Goal: Task Accomplishment & Management: Complete application form

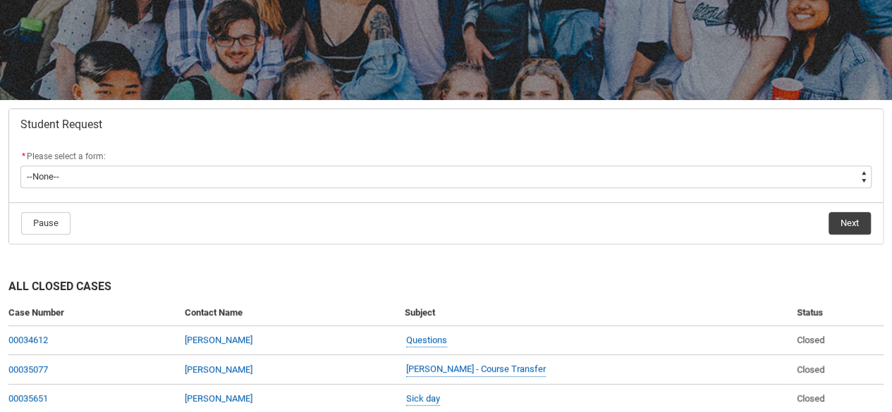
scroll to position [183, 0]
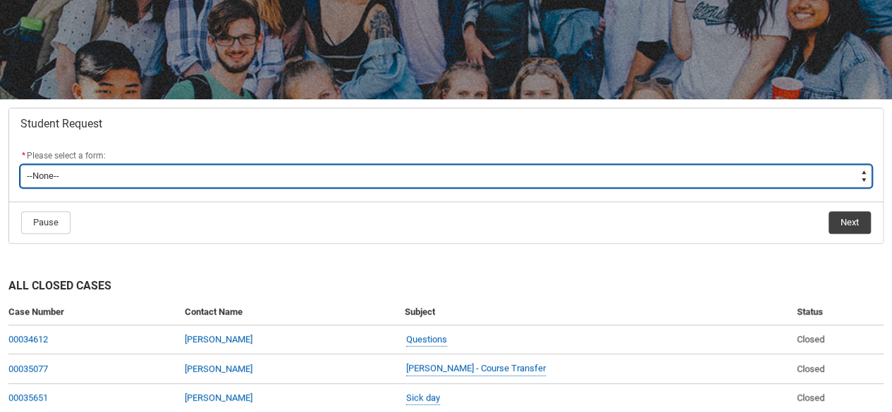
click at [333, 170] on select "--None-- Academic Transcript Application to Appeal Assignment Extension Change …" at bounding box center [445, 176] width 851 height 23
type lightning-select "Withdraw_Cancel_Enrolment_Choice"
click at [20, 165] on select "--None-- Academic Transcript Application to Appeal Assignment Extension Change …" at bounding box center [445, 176] width 851 height 23
select select "Withdraw_Cancel_Enrolment_Choice"
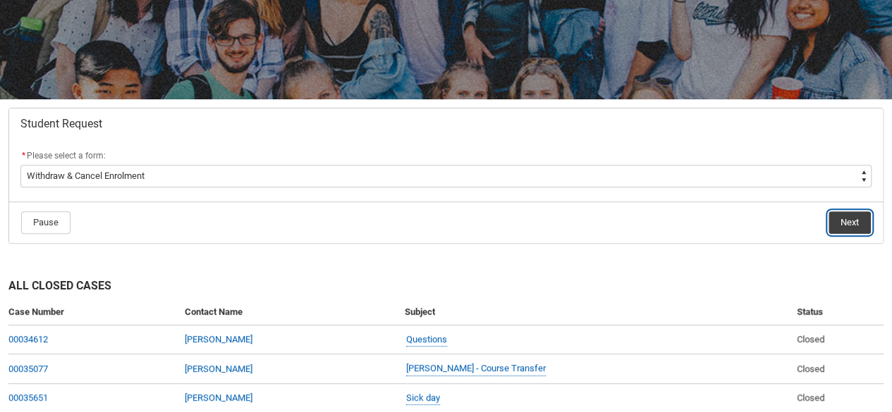
click at [844, 223] on button "Next" at bounding box center [849, 222] width 42 height 23
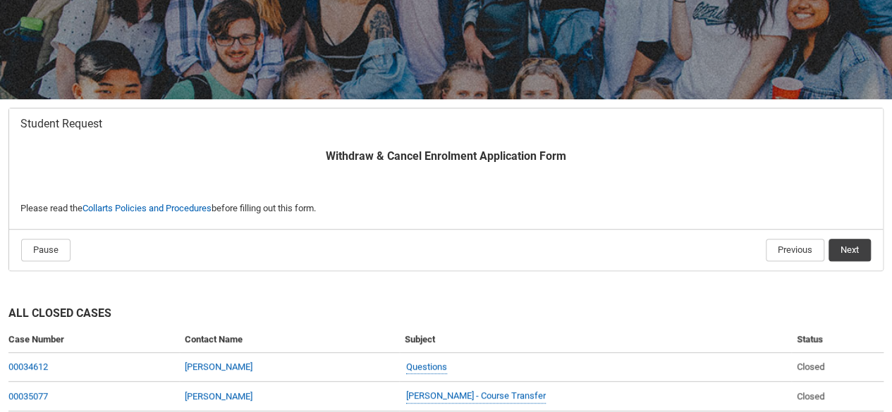
scroll to position [149, 0]
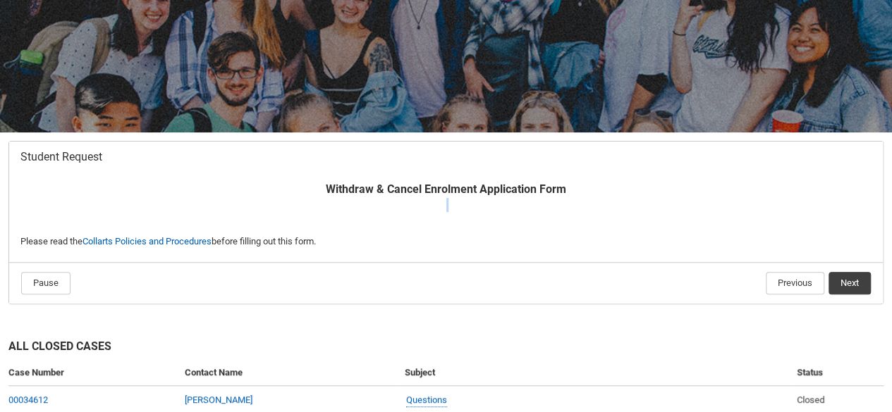
drag, startPoint x: 622, startPoint y: 184, endPoint x: 610, endPoint y: 204, distance: 23.1
click at [610, 204] on span "Withdraw & Cancel Enrolment Application Form ﻿" at bounding box center [445, 205] width 851 height 48
click at [853, 288] on button "Next" at bounding box center [849, 283] width 42 height 23
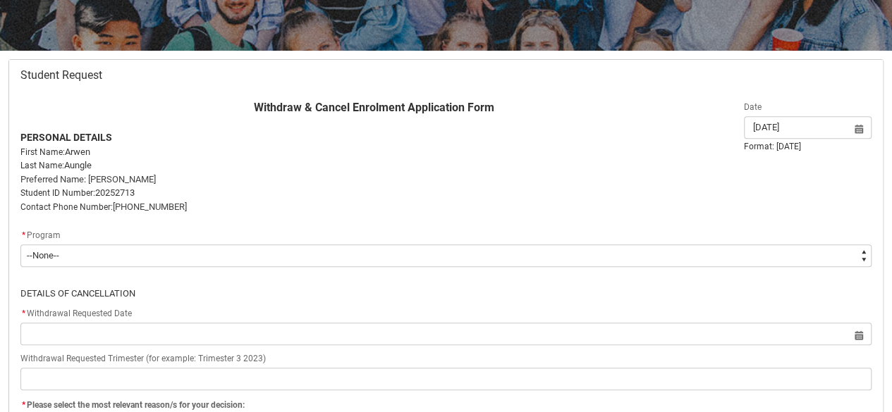
scroll to position [233, 0]
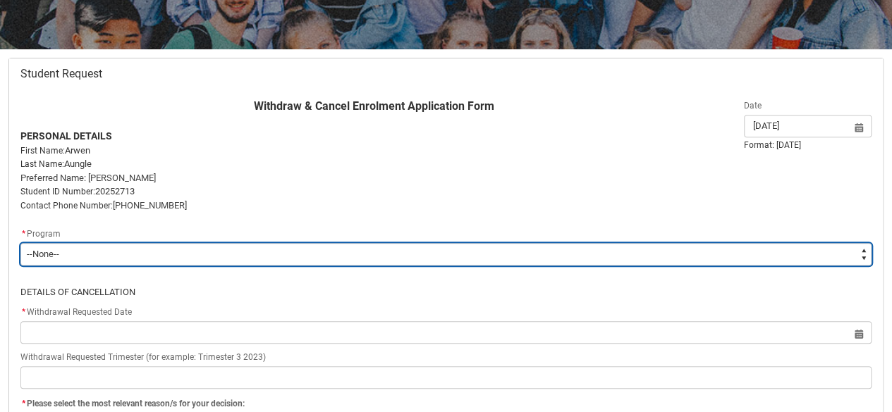
click at [462, 250] on select "--None-- Diploma of Performing Arts" at bounding box center [445, 254] width 851 height 23
type lightning-select "recordPicklist_ProgramEnrollment.a0jOZ000003X4XlYAK"
click at [20, 243] on select "--None-- Diploma of Performing Arts" at bounding box center [445, 254] width 851 height 23
select select "recordPicklist_ProgramEnrollment.a0jOZ000003X4XlYAK"
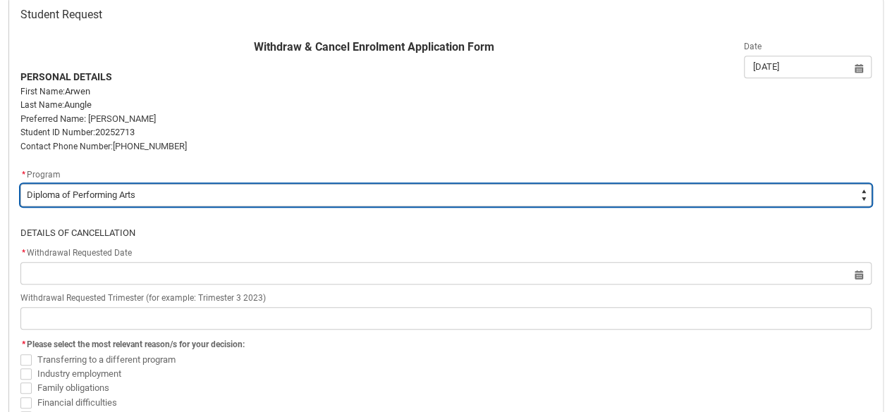
scroll to position [292, 0]
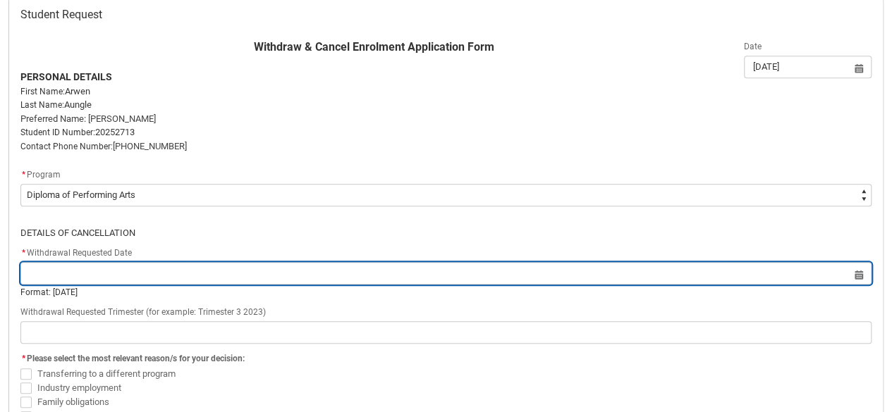
click at [338, 266] on input "Redu_Student_Request flow" at bounding box center [445, 273] width 851 height 23
select select "2025"
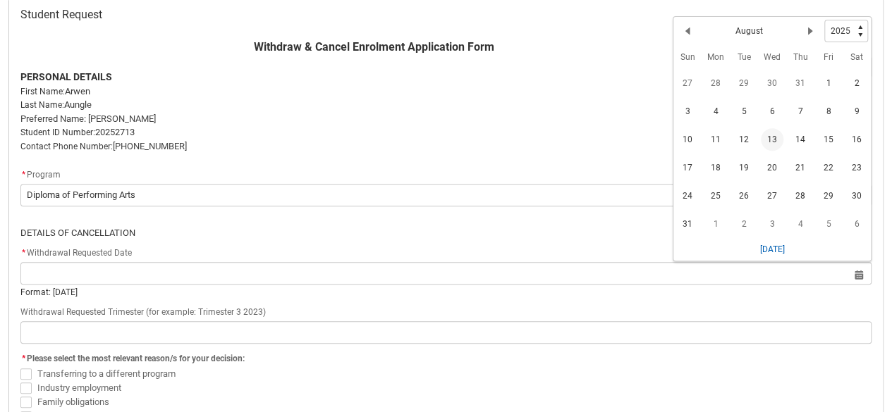
click at [770, 135] on span "13" at bounding box center [772, 139] width 23 height 23
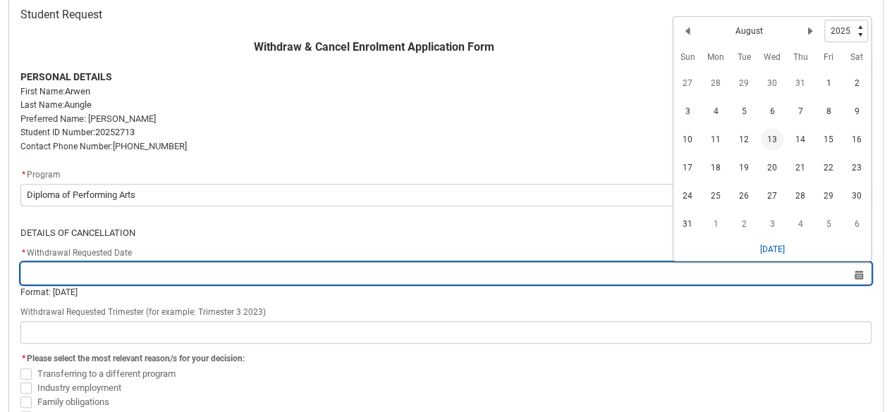
type lightning-datepicker "[DATE]"
type lightning-input "[DATE]"
type input "[DATE]"
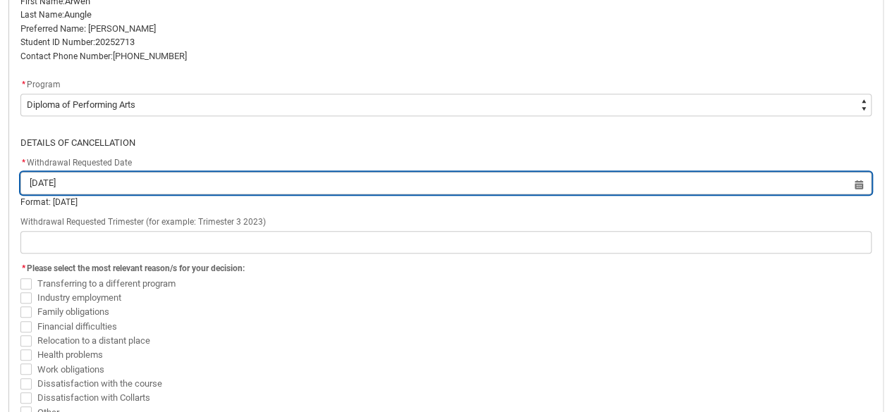
scroll to position [386, 0]
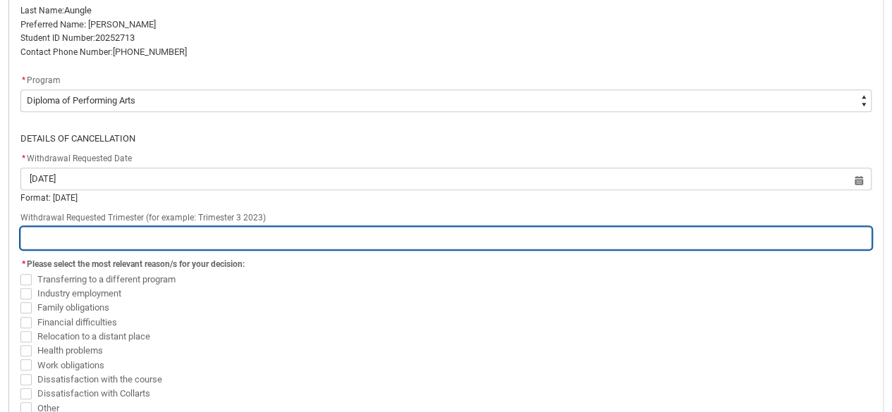
click at [233, 231] on input "Redu_Student_Request flow" at bounding box center [445, 238] width 851 height 23
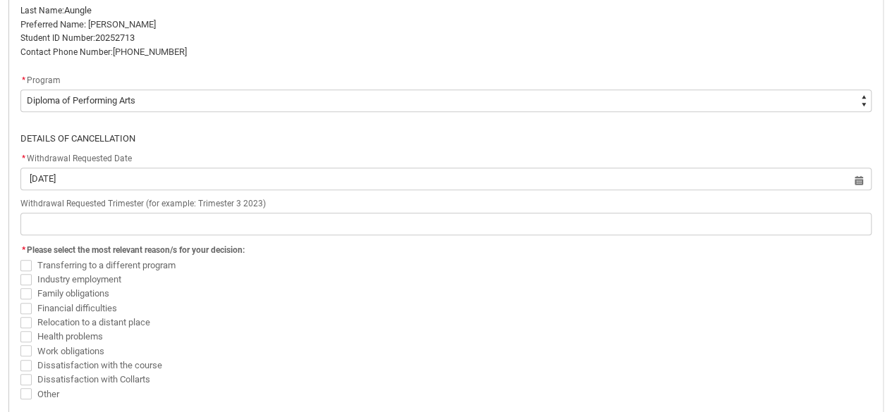
click at [26, 400] on span "Other" at bounding box center [445, 394] width 851 height 14
click at [22, 400] on flowruntime-screen-field "* Please select the most relevant reason/s for your decision: Transferring to a…" at bounding box center [446, 324] width 868 height 166
click at [25, 391] on span "Redu_Student_Request flow" at bounding box center [25, 393] width 11 height 11
click at [20, 387] on input "Other" at bounding box center [20, 386] width 1 height 1
checkbox input "true"
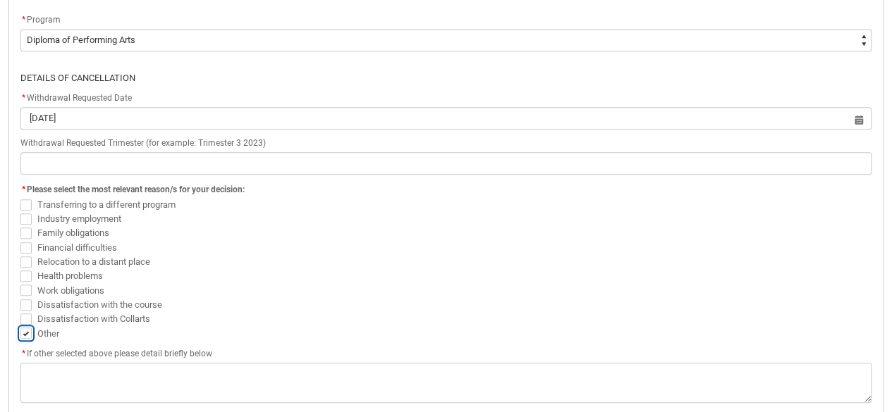
scroll to position [446, 0]
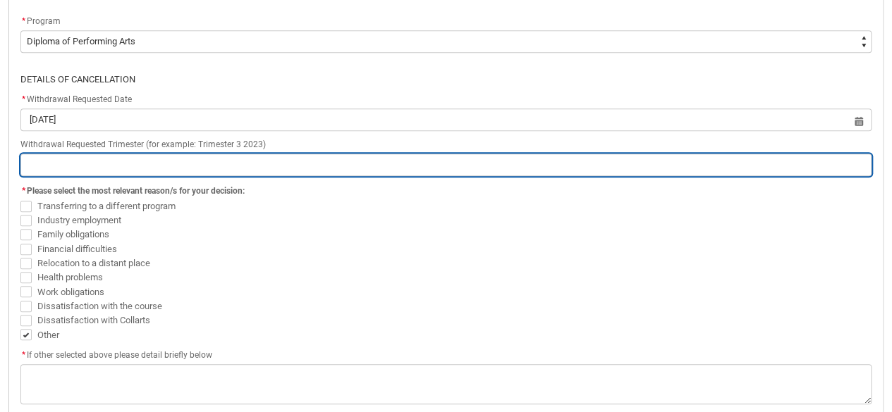
click at [132, 159] on input "Redu_Student_Request flow" at bounding box center [445, 165] width 851 height 23
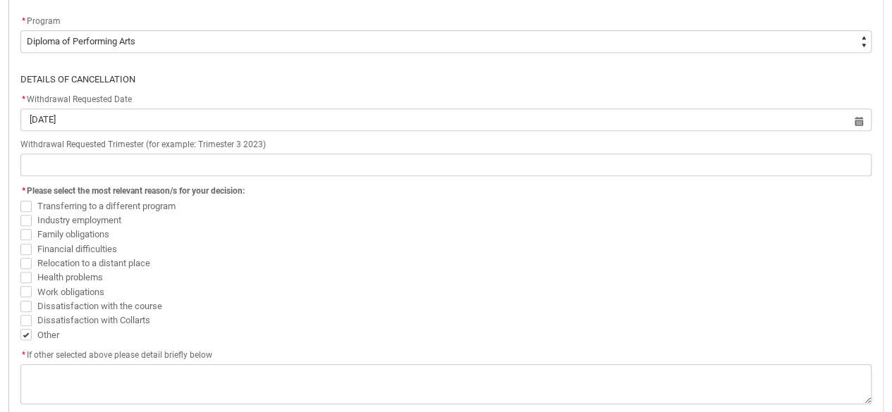
drag, startPoint x: 24, startPoint y: 252, endPoint x: 321, endPoint y: 233, distance: 298.1
click at [321, 233] on span "Family obligations" at bounding box center [445, 235] width 851 height 14
click at [27, 245] on span "Redu_Student_Request flow" at bounding box center [25, 249] width 11 height 11
click at [20, 242] on input "Financial difficulties" at bounding box center [20, 241] width 1 height 1
checkbox input "true"
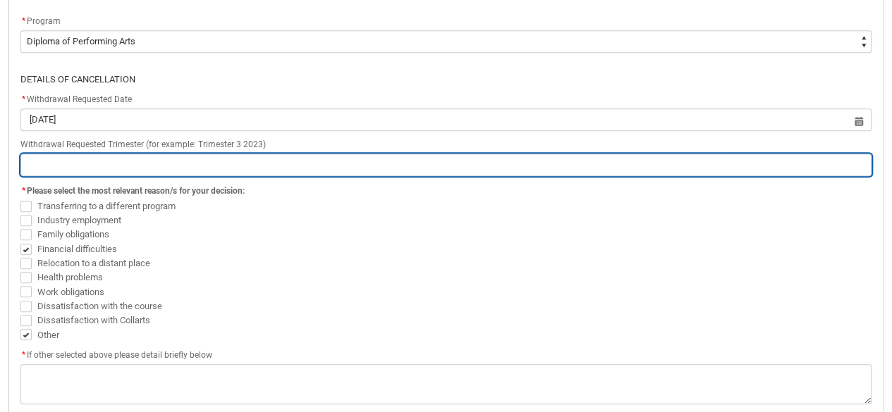
click at [125, 156] on input "Redu_Student_Request flow" at bounding box center [445, 165] width 851 height 23
type lightning-primitive-input-simple "T"
type input "T"
type lightning-primitive-input-simple "Tr"
type input "Tr"
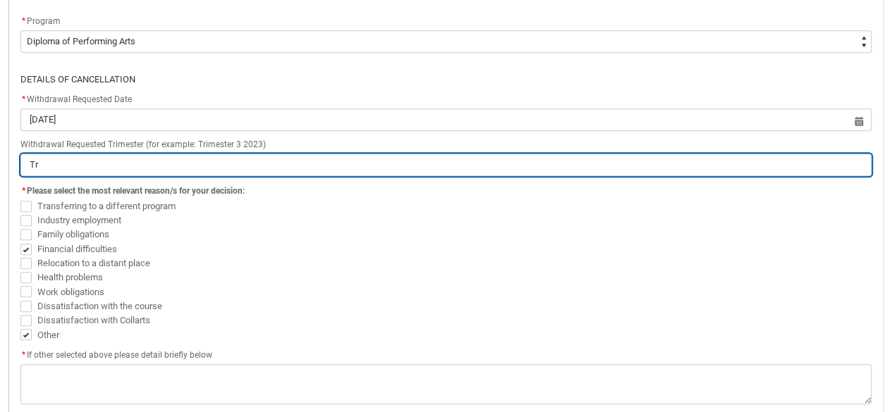
type lightning-primitive-input-simple "Tri"
type input "Tri"
type lightning-primitive-input-simple "Trim"
type input "Trim"
type lightning-primitive-input-simple "Trime"
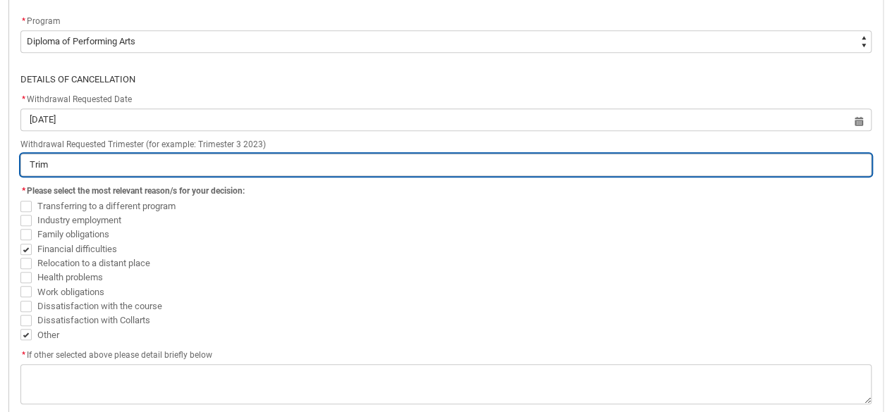
type input "Trime"
type lightning-primitive-input-simple "Trimes"
type input "Trimes"
type lightning-primitive-input-simple "Trimest"
type input "Trimest"
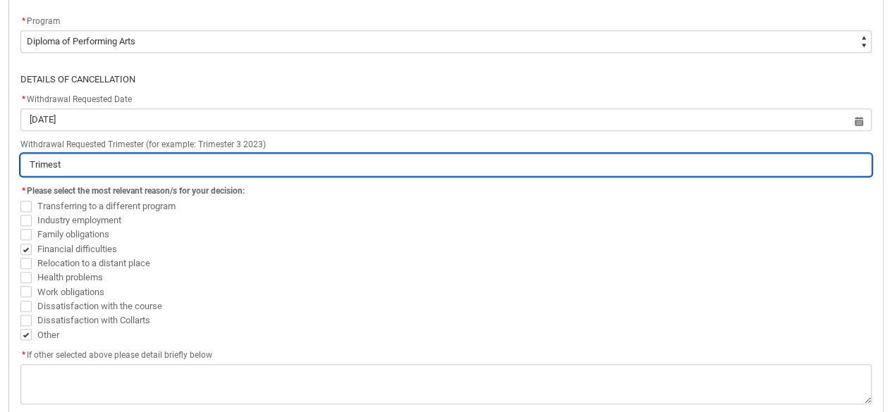
type lightning-primitive-input-simple "Trimeste"
type input "Trimeste"
type lightning-primitive-input-simple "Trimester"
type input "Trimester"
type lightning-primitive-input-simple "Trimester"
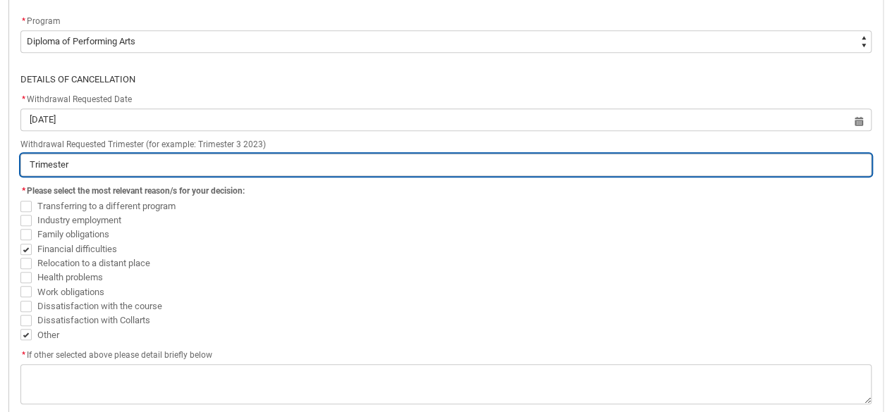
type input "Trimester"
type lightning-primitive-input-simple "Trimester 3"
type input "Trimester 3"
type lightning-primitive-input-simple "Trimester 3"
type input "Trimester 3"
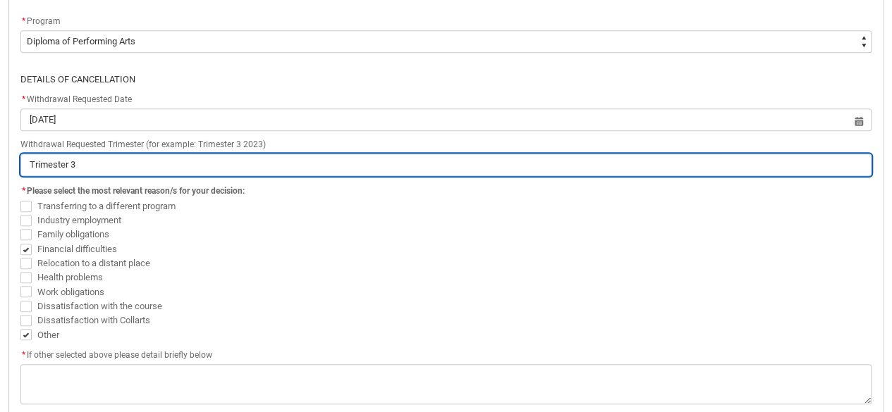
type lightning-primitive-input-simple "Trimester 3 2"
type input "Trimester 3 2"
type lightning-primitive-input-simple "Trimester 3 20"
type input "Trimester 3 20"
type lightning-primitive-input-simple "Trimester 3 202"
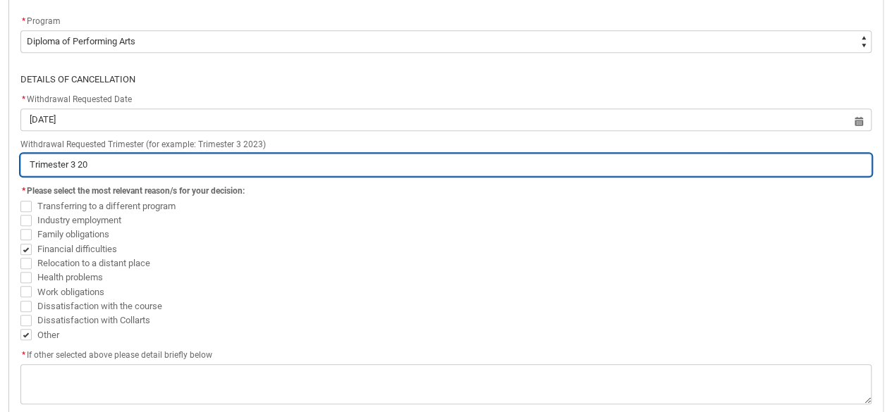
type input "Trimester 3 202"
type lightning-primitive-input-simple "Trimester 3 2025"
type input "Trimester 3 2025"
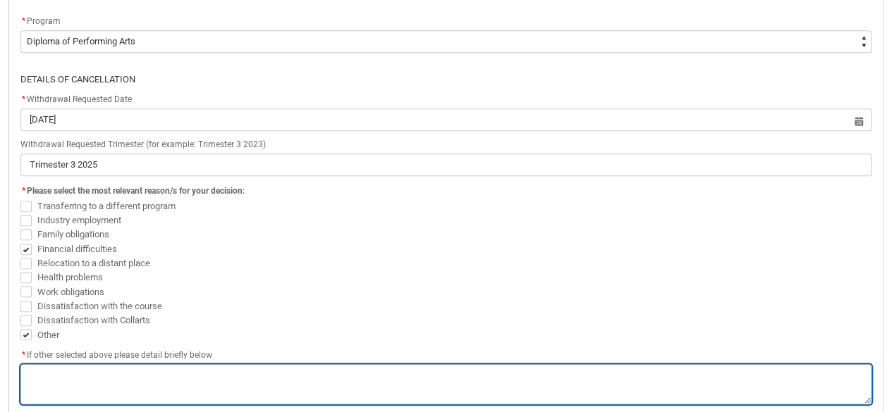
click at [114, 377] on textarea "*" at bounding box center [445, 384] width 851 height 40
type lightning-textarea "N"
type textarea "N"
type lightning-textarea "Ne"
type textarea "Ne"
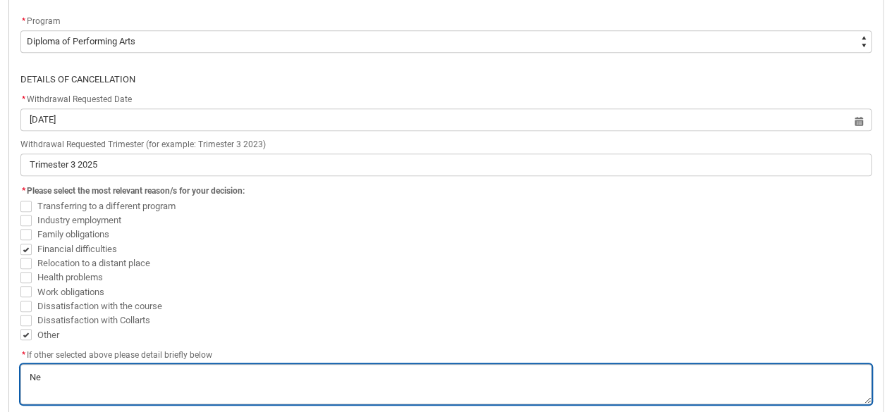
type lightning-textarea "Nee"
type textarea "Nee"
type lightning-textarea "Need"
type textarea "Need"
type lightning-textarea "Need"
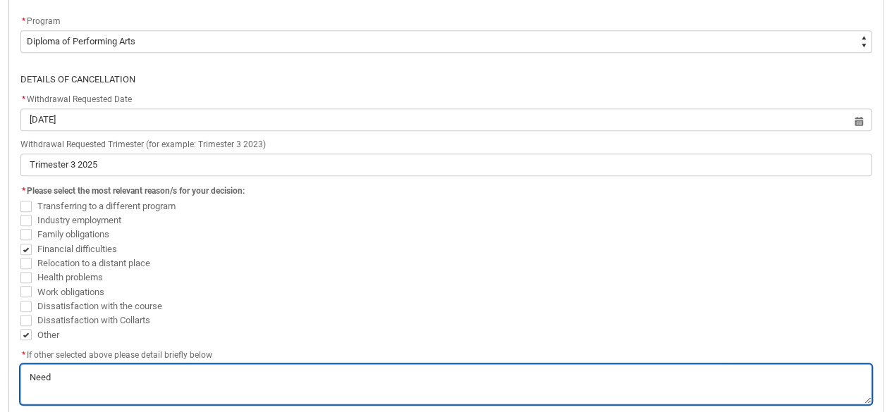
type textarea "Need"
type lightning-textarea "Need t"
type textarea "Need t"
type lightning-textarea "Need to"
type textarea "Need to"
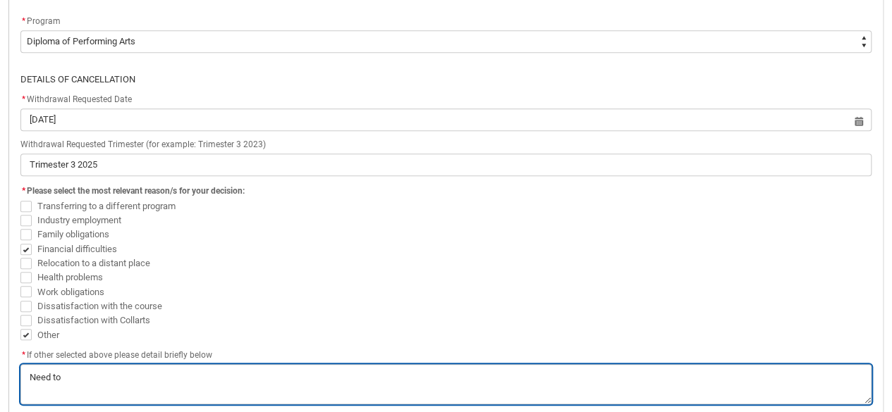
type lightning-textarea "Need to"
type textarea "Need to"
type lightning-textarea "Need to f"
type textarea "Need to f"
type lightning-textarea "Need to fi"
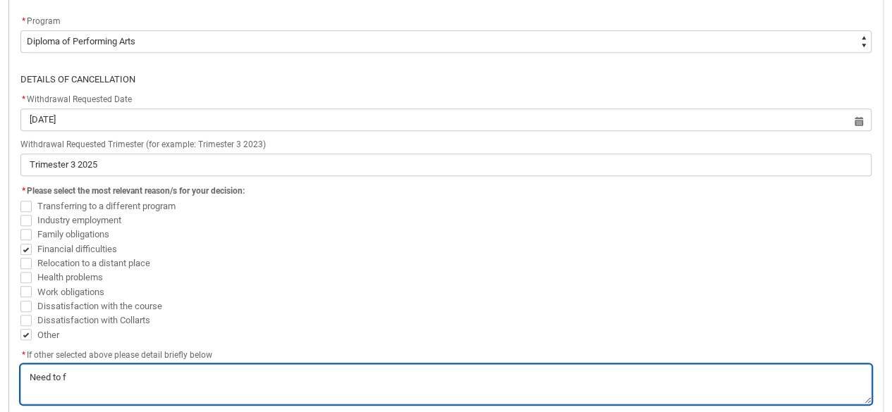
type textarea "Need to fi"
type lightning-textarea "Need to fin"
type textarea "Need to fin"
type lightning-textarea "Need to find"
type textarea "Need to find"
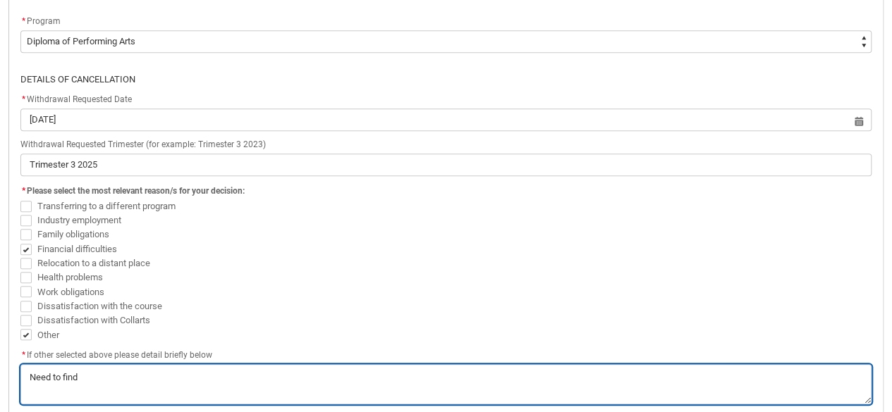
type lightning-textarea "Need to find"
type textarea "Need to find"
type lightning-textarea "Need to find w"
type textarea "Need to find w"
type lightning-textarea "Need to find wo"
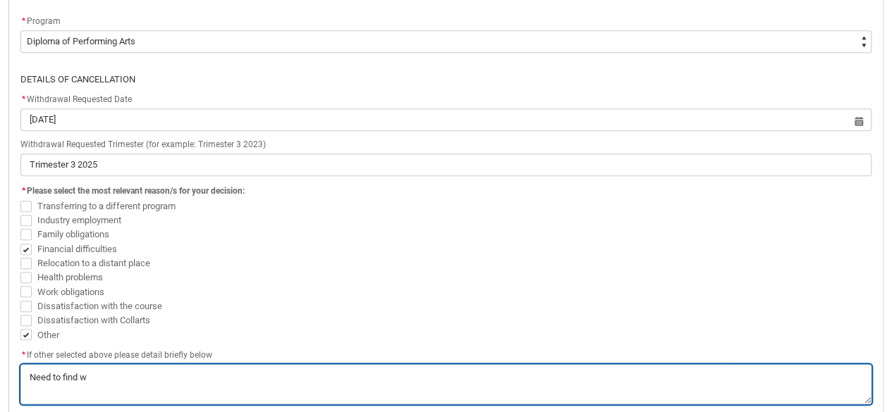
type textarea "Need to find wo"
type lightning-textarea "Need to find wor"
type textarea "Need to find wor"
type lightning-textarea "Need to find work"
type textarea "Need to find work"
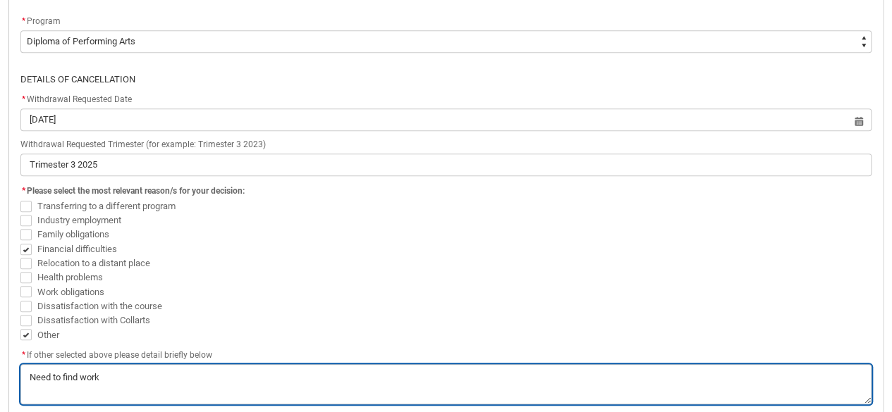
type lightning-textarea "Need to find work"
type textarea "Need to find work"
type lightning-textarea "Need to find work a"
type textarea "Need to find work a"
type lightning-textarea "Need to find work an"
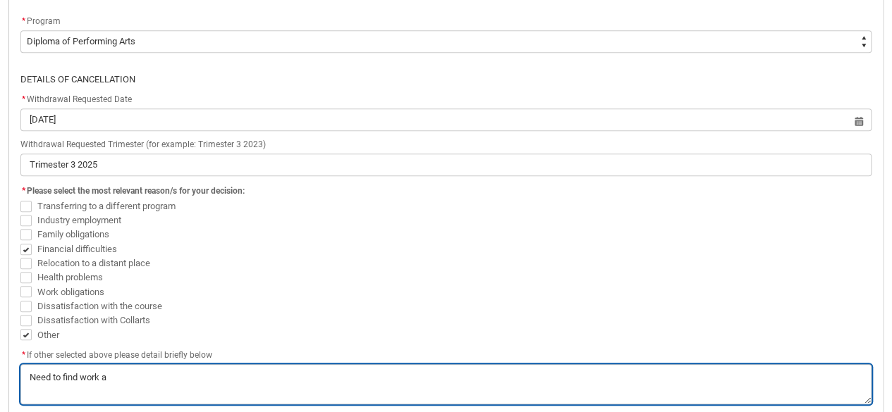
type textarea "Need to find work an"
type lightning-textarea "Need to find work and"
type textarea "Need to find work and"
type lightning-textarea "Need to find work and"
type textarea "Need to find work and"
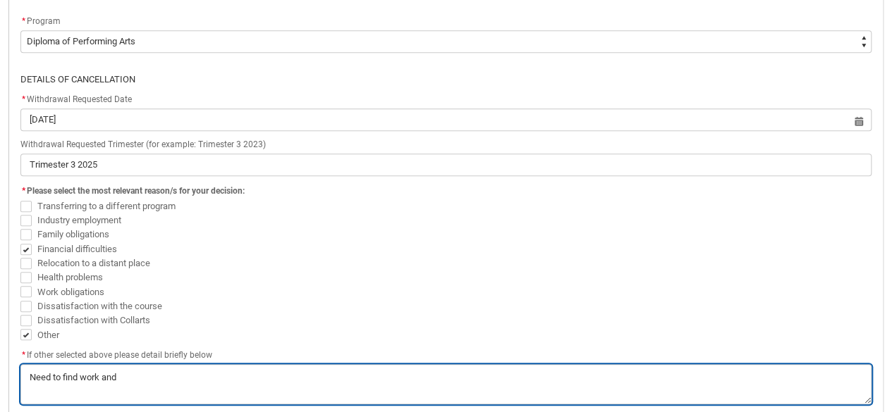
type lightning-textarea "Need to find work and f"
type textarea "Need to find work and f"
type lightning-textarea "Need to find work and fo"
type textarea "Need to find work and fo"
type lightning-textarea "Need to find work and foc"
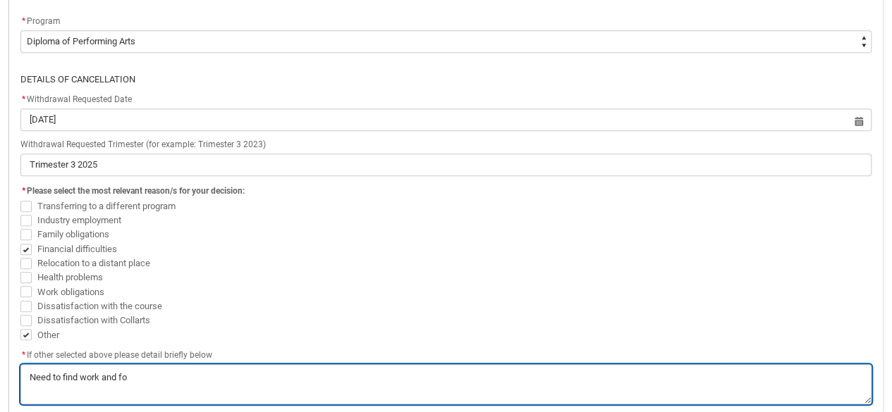
type textarea "Need to find work and foc"
type lightning-textarea "Need to find work and focu"
type textarea "Need to find work and focu"
type lightning-textarea "Need to find work and focus"
type textarea "Need to find work and focus"
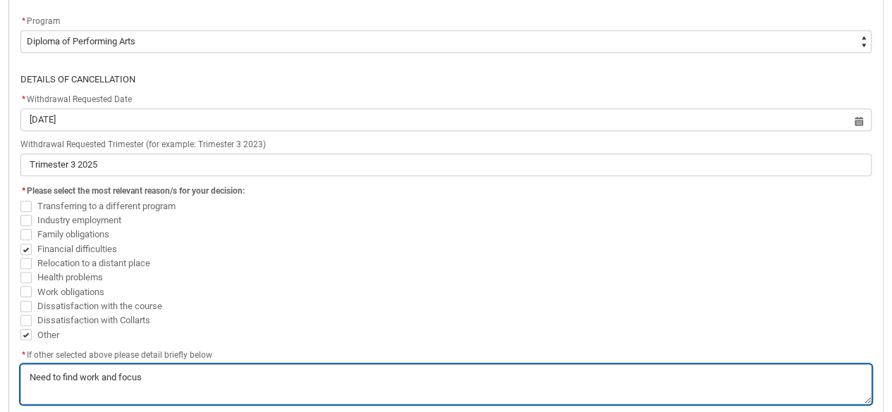
type lightning-textarea "Need to find work and focus"
type textarea "Need to find work and focus"
type lightning-textarea "Need to find work and focus u"
type textarea "Need to find work and focus u"
type lightning-textarea "Need to find work and focus up"
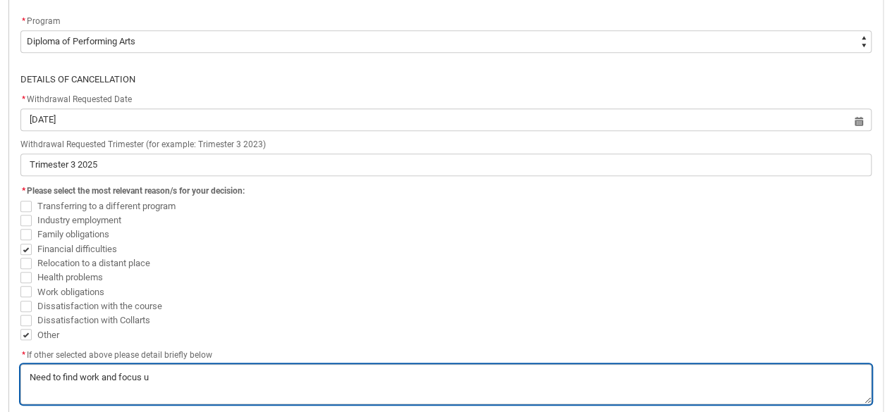
type textarea "Need to find work and focus up"
type lightning-textarea "Need to find work and focus upo"
type textarea "Need to find work and focus upo"
type lightning-textarea "Need to find work and focus upon"
type textarea "Need to find work and focus upon"
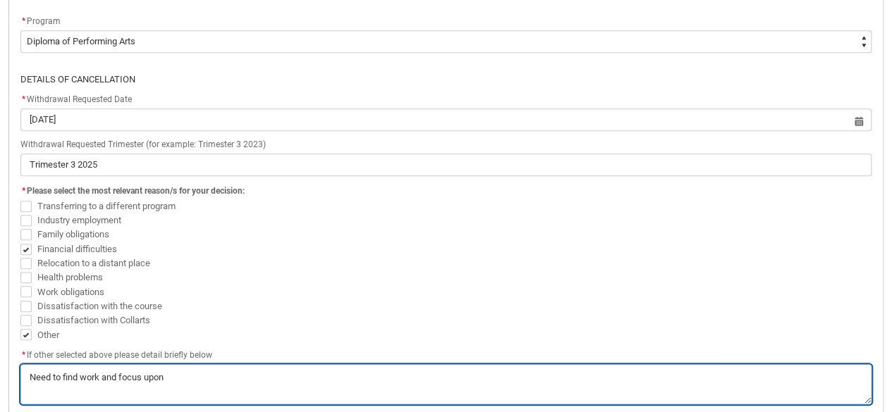
type lightning-textarea "Need to find work and focus upon"
type textarea "Need to find work and focus upon"
type lightning-textarea "Need to find work and focus upon t"
type textarea "Need to find work and focus upon t"
type lightning-textarea "Need to find work and focus upon th"
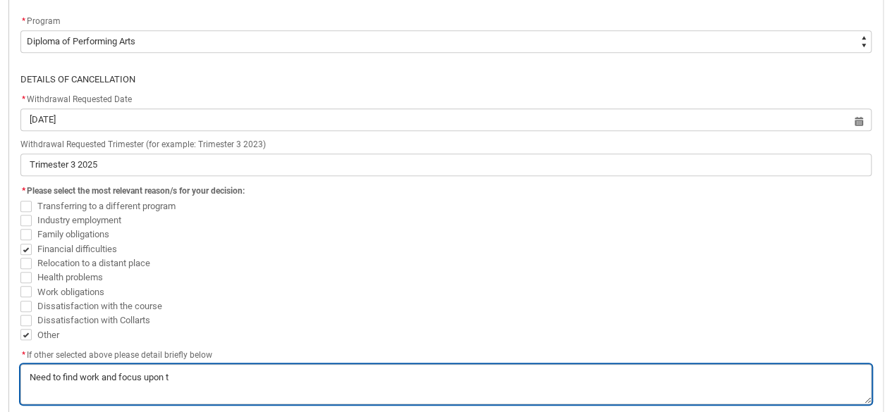
type textarea "Need to find work and focus upon th"
type lightning-textarea "Need to find work and focus upon tha"
type textarea "Need to find work and focus upon tha"
type lightning-textarea "Need to find work and focus upon that"
type textarea "Need to find work and focus upon that"
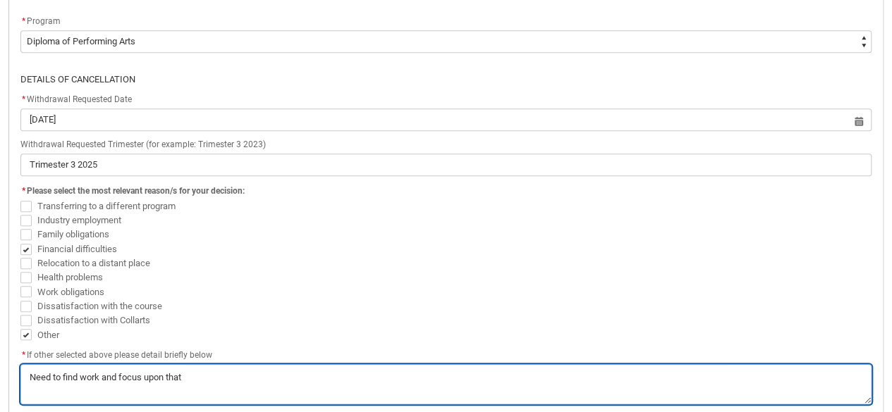
type lightning-textarea "Need to find work and focus upon that."
type textarea "Need to find work and focus upon that."
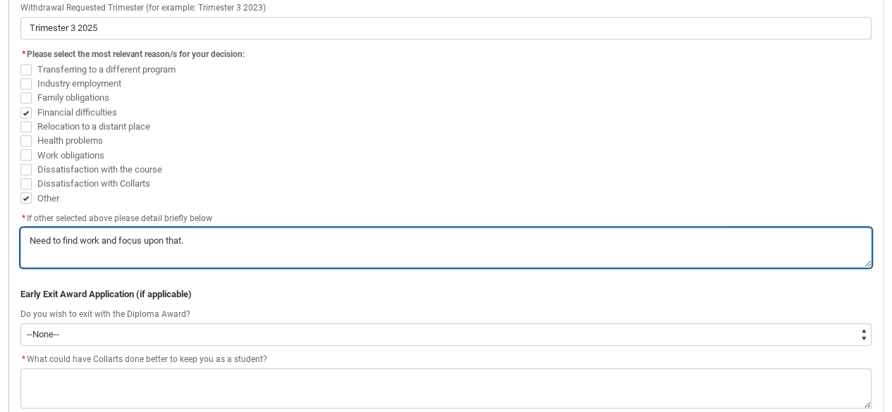
scroll to position [663, 0]
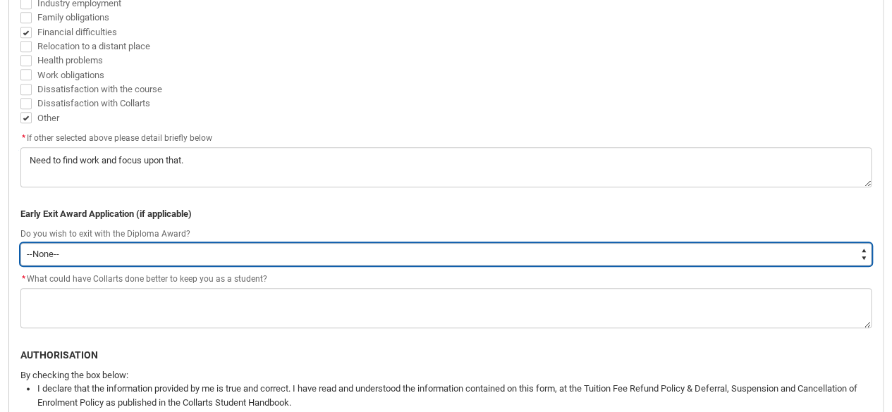
click at [204, 251] on select "--None-- Yes No" at bounding box center [445, 254] width 851 height 23
type lightning-select "No"
click at [20, 243] on select "--None-- Yes No" at bounding box center [445, 254] width 851 height 23
select select "No"
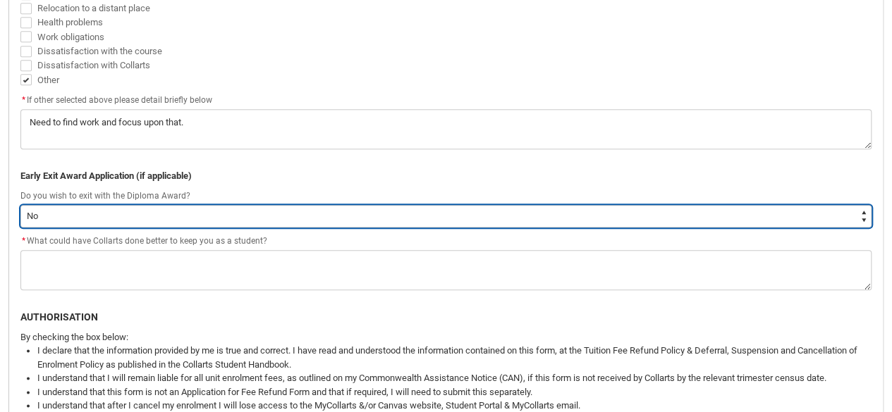
scroll to position [709, 0]
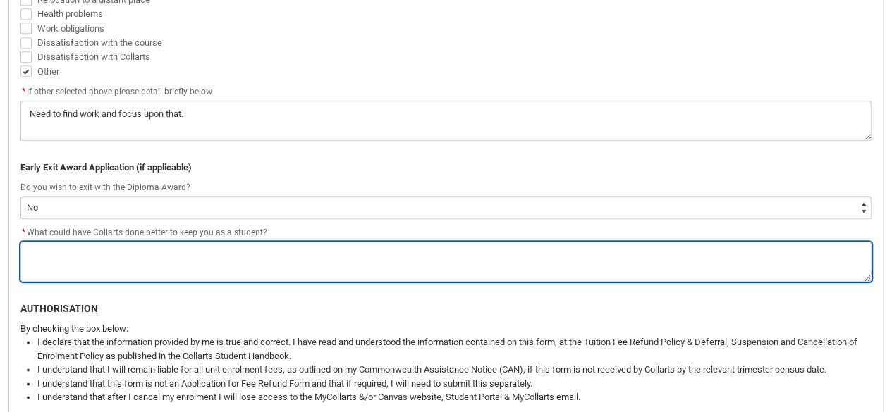
click at [201, 259] on textarea "*" at bounding box center [445, 262] width 851 height 40
type lightning-textarea "N"
type textarea "N"
type lightning-textarea "No"
type textarea "No"
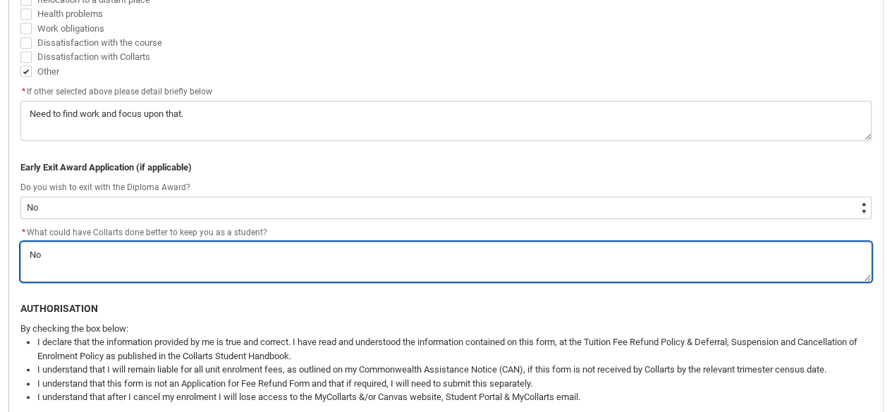
type lightning-textarea "Not"
type textarea "Not"
type lightning-textarea "Noth"
type textarea "Noth"
type lightning-textarea "Nothi"
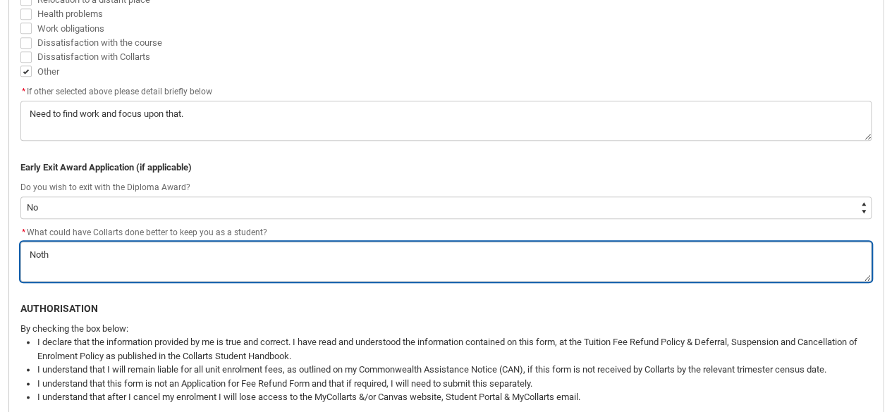
type textarea "Nothi"
type lightning-textarea "Nothin"
type textarea "Nothin"
type lightning-textarea "Nothing"
type textarea "Nothing"
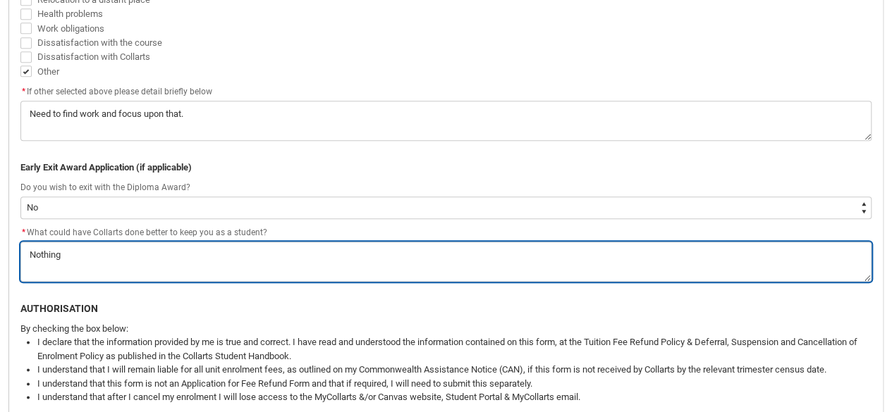
type lightning-textarea "Nothing"
type textarea "Nothing"
type lightning-textarea "Nothing t"
type textarea "Nothing t"
type lightning-textarea "Nothing to"
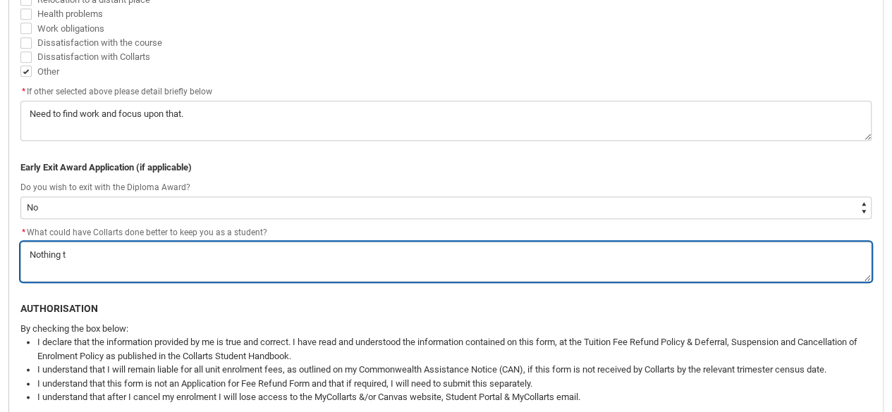
type textarea "Nothing to"
type lightning-textarea "Nothing to"
type textarea "Nothing to"
type lightning-textarea "Nothing to d"
type textarea "Nothing to d"
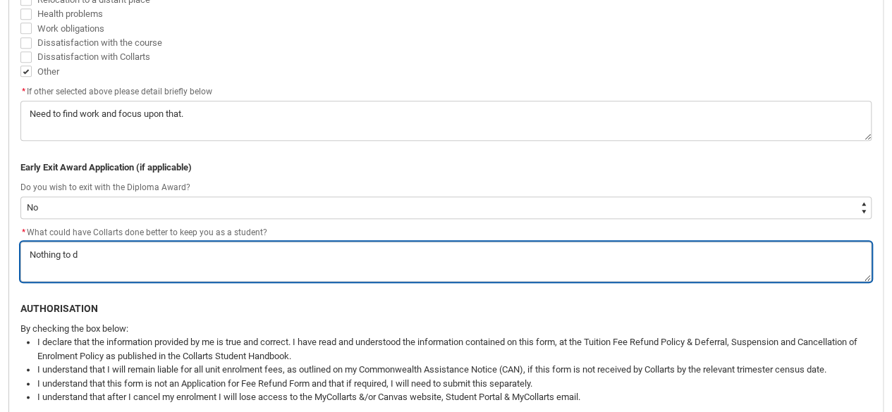
type lightning-textarea "Nothing to do"
type textarea "Nothing to do"
type lightning-textarea "Nothing to do"
type textarea "Nothing to do"
type lightning-textarea "Nothing to do w"
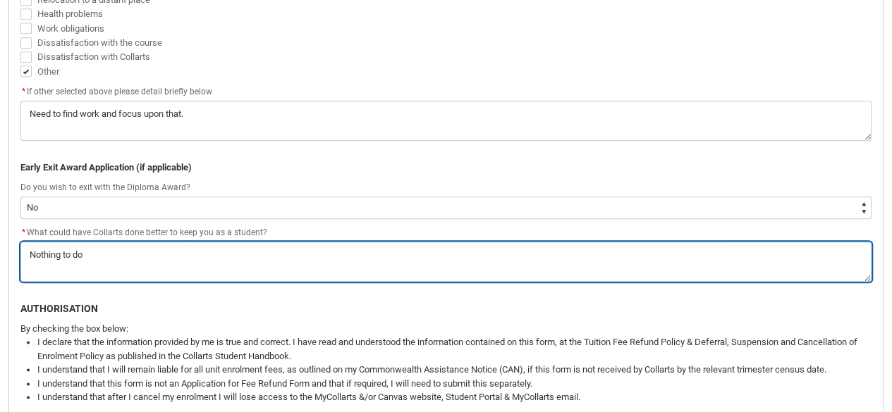
type textarea "Nothing to do w"
type lightning-textarea "Nothing to do wi"
type textarea "Nothing to do wi"
type lightning-textarea "Nothing to do wit"
type textarea "Nothing to do wit"
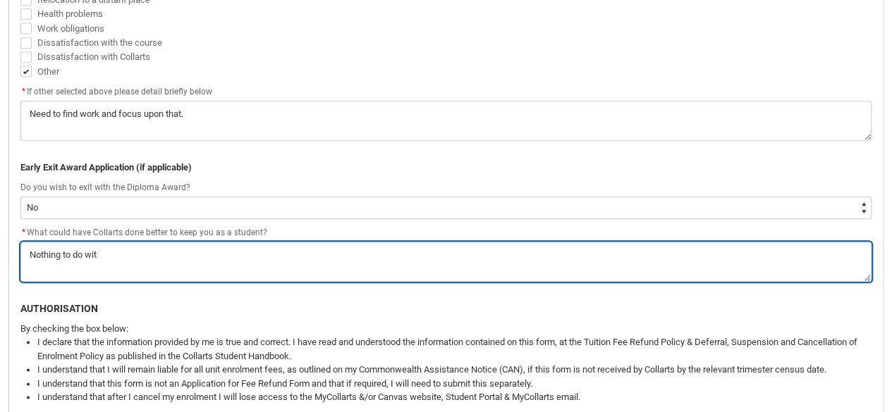
type lightning-textarea "Nothing to do with"
type textarea "Nothing to do with"
type lightning-textarea "Nothing to do with"
type textarea "Nothing to do with"
type lightning-textarea "Nothing to do with h"
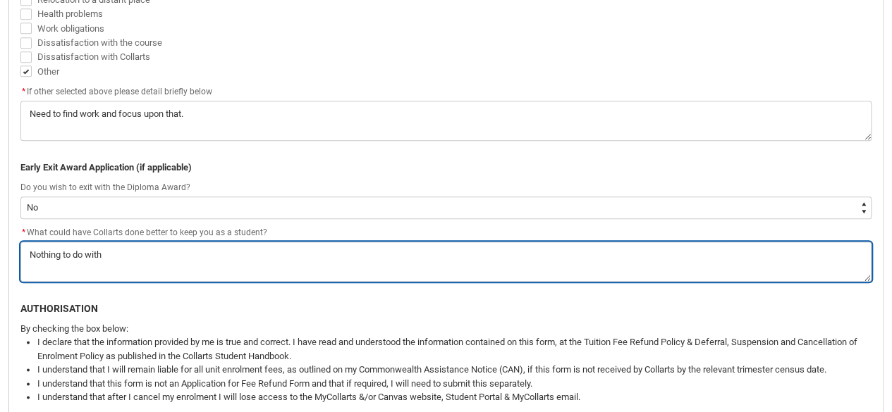
type textarea "Nothing to do with h"
type lightning-textarea "Nothing to do with ho"
type textarea "Nothing to do with ho"
type lightning-textarea "Nothing to do with how"
type textarea "Nothing to do with how"
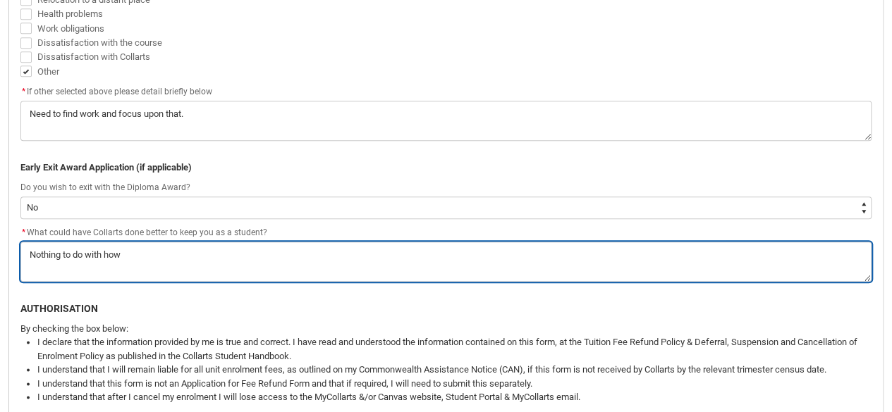
type lightning-textarea "Nothing to do with how"
type textarea "Nothing to do with how"
type lightning-textarea "Nothing to do with how C"
type textarea "Nothing to do with how C"
type lightning-textarea "Nothing to do with how Co"
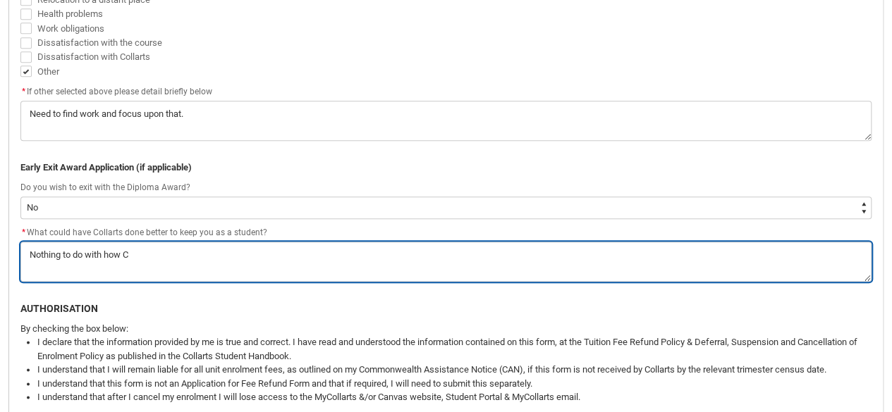
type textarea "Nothing to do with how Co"
type lightning-textarea "Nothing to do with how Col"
type textarea "Nothing to do with how Col"
type lightning-textarea "Nothing to do with how Coll"
type textarea "Nothing to do with how Coll"
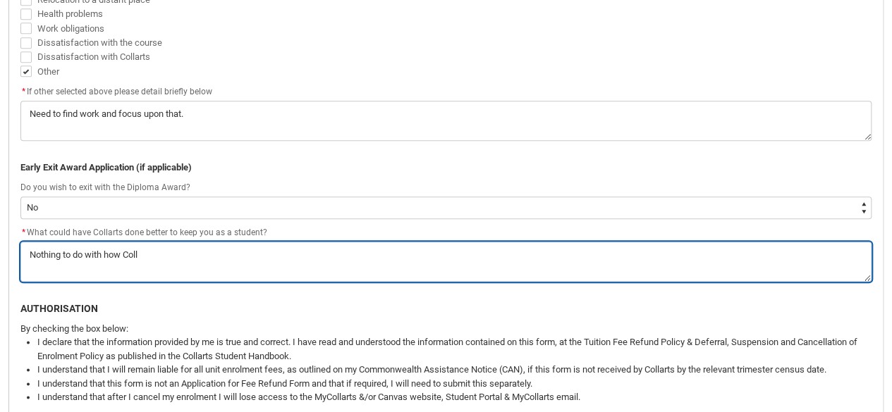
type lightning-textarea "Nothing to do with how Colla"
type textarea "Nothing to do with how Colla"
type lightning-textarea "Nothing to do with how Collar"
type textarea "Nothing to do with how Collar"
type lightning-textarea "Nothing to do with how Collart"
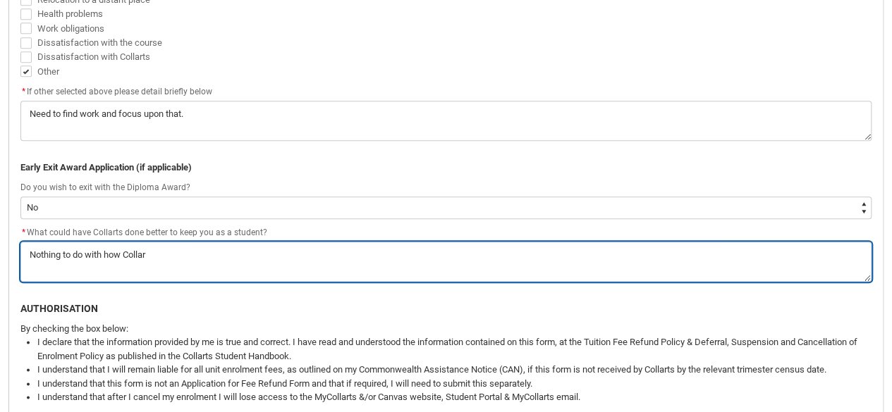
type textarea "Nothing to do with how Collart"
type lightning-textarea "Nothing to do with how Collarts"
type textarea "Nothing to do with how Collarts"
type lightning-textarea "Nothing to do with how Collarts"
type textarea "Nothing to do with how Collarts"
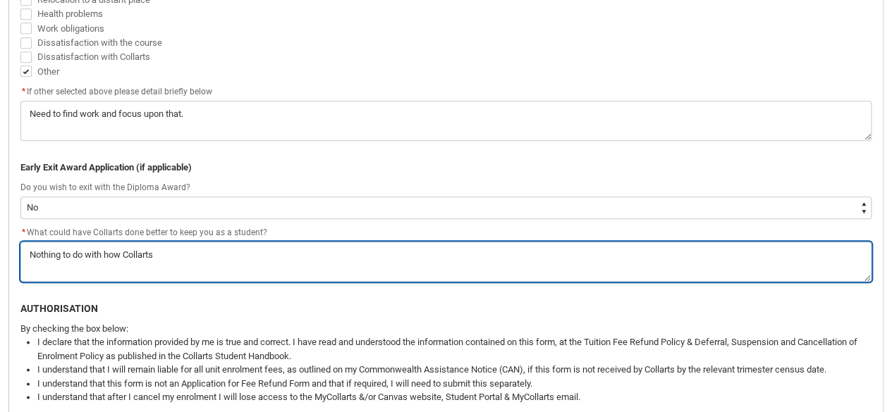
type lightning-textarea "Nothing to do with how Collarts o"
type textarea "Nothing to do with how Collarts o"
type lightning-textarea "Nothing to do with how Collarts op"
type textarea "Nothing to do with how Collarts op"
type lightning-textarea "Nothing to do with how Collarts ope"
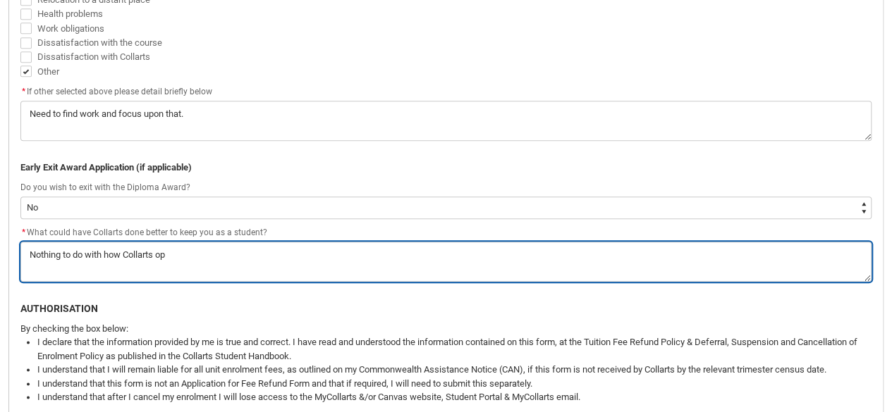
type textarea "Nothing to do with how Collarts ope"
type lightning-textarea "Nothing to do with how Collarts oper"
type textarea "Nothing to do with how Collarts oper"
type lightning-textarea "Nothing to do with how Collarts opera"
type textarea "Nothing to do with how Collarts opera"
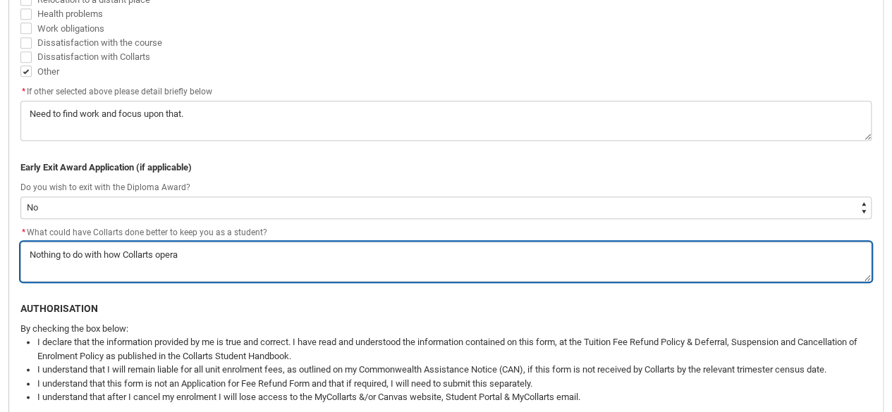
type lightning-textarea "Nothing to do with how Collarts operat"
type textarea "Nothing to do with how Collarts operat"
type lightning-textarea "Nothing to do with how Collarts operate"
type textarea "Nothing to do with how Collarts operate"
type lightning-textarea "Nothing to do with how Collarts operates"
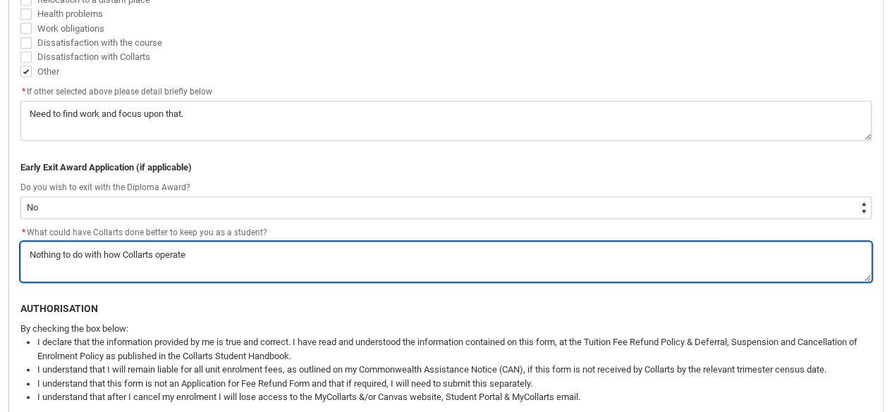
type textarea "Nothing to do with how Collarts operates"
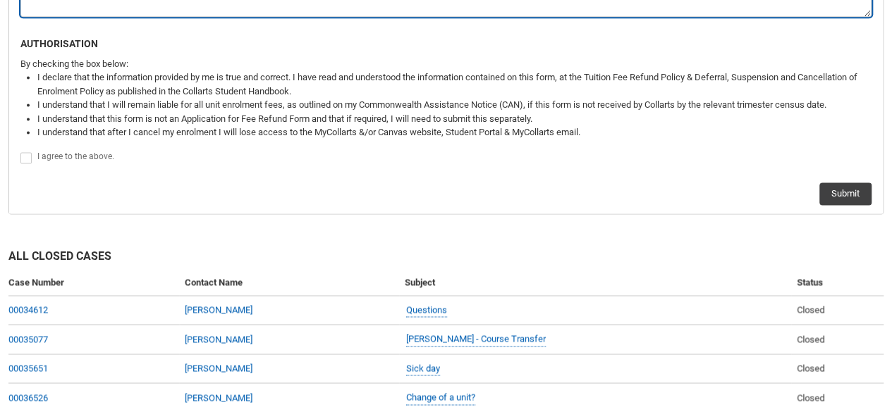
scroll to position [976, 0]
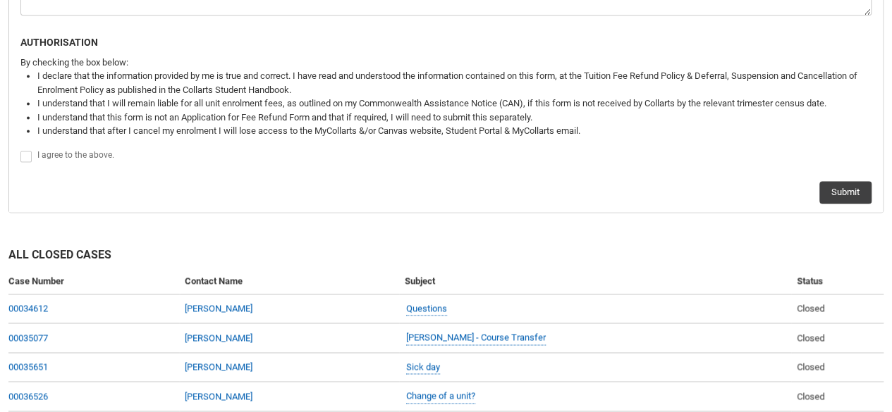
click at [25, 156] on span "Redu_Student_Request flow" at bounding box center [25, 156] width 11 height 11
click at [20, 149] on input "Redu_Student_Request flow" at bounding box center [20, 149] width 1 height 1
click at [859, 191] on button "Submit" at bounding box center [845, 192] width 52 height 23
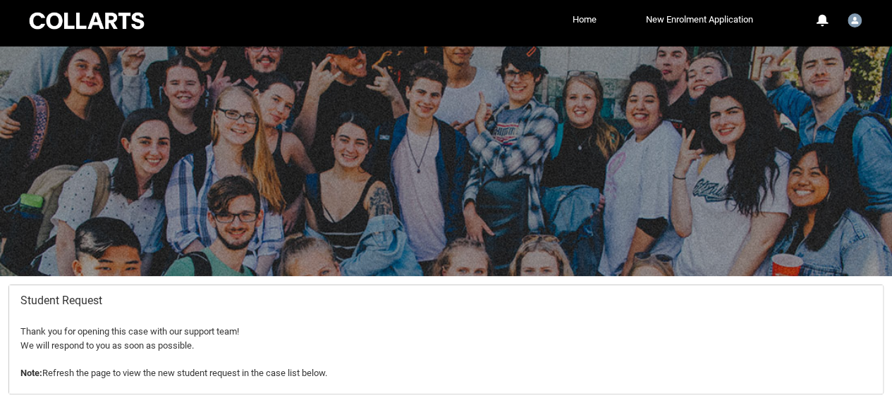
scroll to position [0, 0]
